Goal: Task Accomplishment & Management: Use online tool/utility

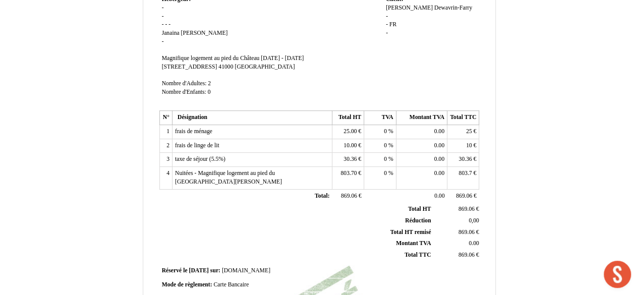
scroll to position [101, 0]
click at [212, 81] on td "Hebergeur: Hebergeur: - - - - - [PERSON_NAME] - SIRET Magnifique logement au pi…" at bounding box center [271, 49] width 224 height 115
click at [210, 83] on span "2" at bounding box center [209, 83] width 3 height 7
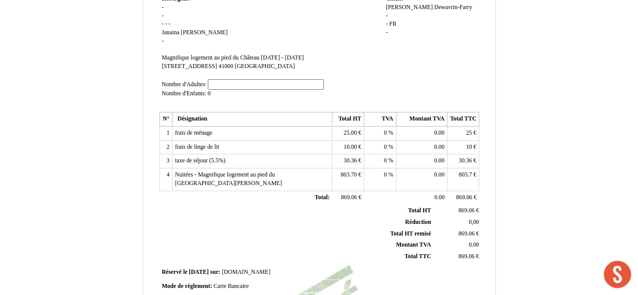
type input "1"
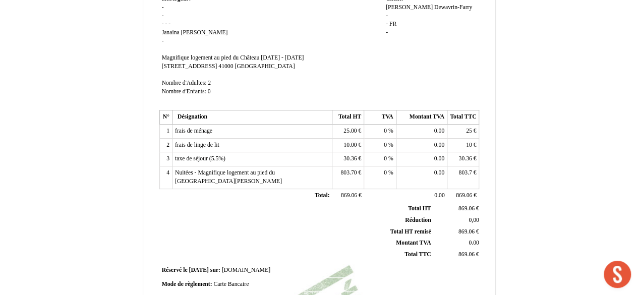
click at [510, 77] on div "Facture Facture N° 6474984 6474984 Date de création [DATE] Hebergeur: [GEOGRAPH…" at bounding box center [319, 215] width 591 height 586
click at [468, 159] on span "30.36" at bounding box center [465, 158] width 13 height 7
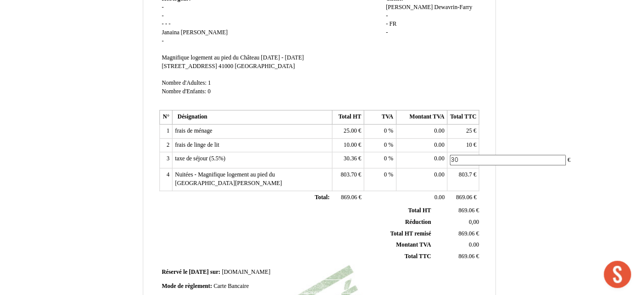
type input "3"
type input "4,5"
click at [466, 173] on span "803.7" at bounding box center [465, 175] width 13 height 7
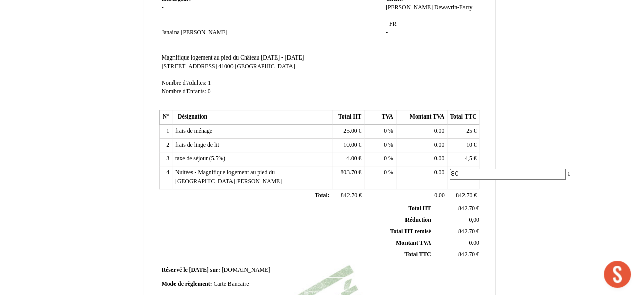
type input "8"
click at [352, 174] on span "803.70" at bounding box center [349, 173] width 16 height 7
drag, startPoint x: 358, startPoint y: 174, endPoint x: 331, endPoint y: 173, distance: 27.3
click at [331, 173] on tr "4 Nuitées - Magnifique logement au pied du Château - [PERSON_NAME] Nuitées - Ma…" at bounding box center [319, 178] width 320 height 22
type input "395,03"
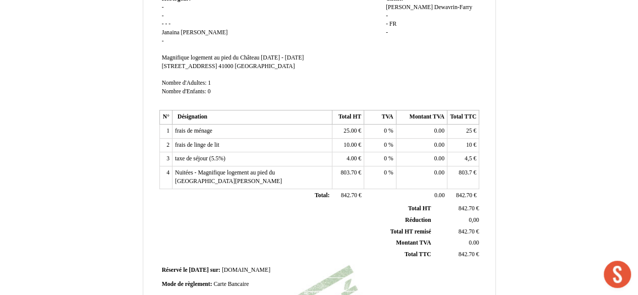
click at [560, 159] on div "Facture Facture N° 6474984 6474984 Date de création [DATE] Hebergeur: [GEOGRAPH…" at bounding box center [319, 215] width 591 height 586
click at [465, 170] on span "803.7" at bounding box center [465, 173] width 13 height 7
click at [465, 170] on input "803.7" at bounding box center [508, 174] width 116 height 11
type input "395,03"
click at [520, 139] on div "Facture Facture N° 6474984 6474984 Date de création [DATE] Hebergeur: [GEOGRAPH…" at bounding box center [319, 215] width 591 height 586
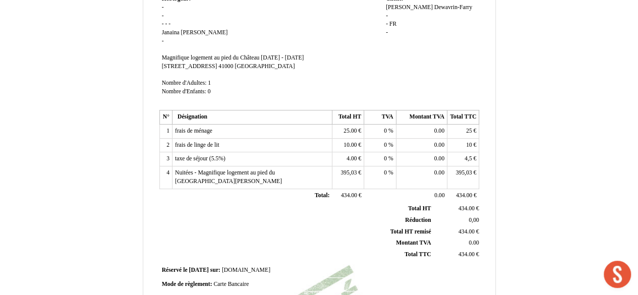
click at [355, 155] on span "4.00" at bounding box center [352, 158] width 10 height 7
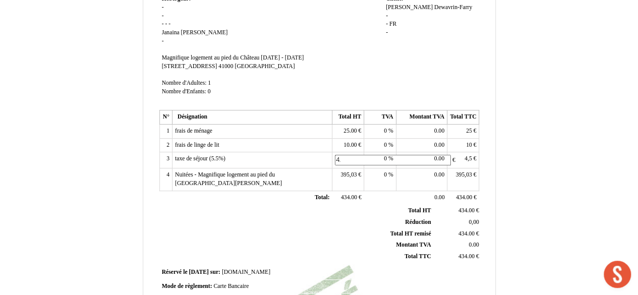
type input "4.5"
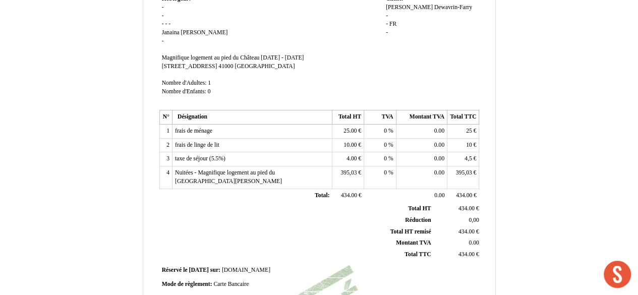
click at [352, 170] on td "395,03 395,03 €" at bounding box center [348, 178] width 32 height 22
click at [350, 177] on td "395,03 395,03 €" at bounding box center [348, 178] width 32 height 22
click at [350, 170] on span "395,03" at bounding box center [349, 173] width 16 height 7
type input "395.03"
click at [470, 173] on span "395,03" at bounding box center [464, 173] width 16 height 7
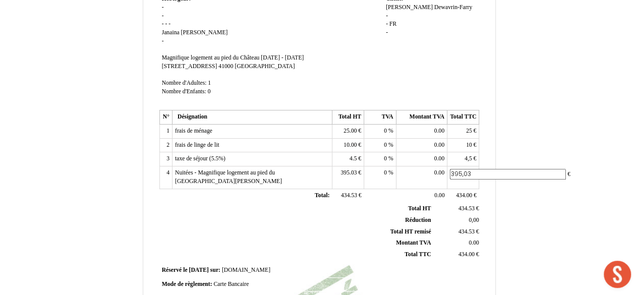
click at [464, 173] on input "395,03" at bounding box center [508, 174] width 116 height 11
type input "395.03"
click at [520, 135] on div "Facture Facture N° 6474984 6474984 Date de création [DATE] Hebergeur: [GEOGRAPH…" at bounding box center [319, 215] width 591 height 586
click at [470, 161] on span "4,5" at bounding box center [469, 158] width 8 height 7
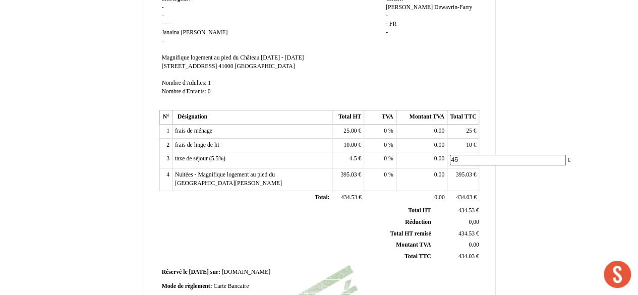
type input "4.5"
click at [522, 198] on div "Facture Facture N° 6474984 6474984 Date de création [DATE] Hebergeur: [GEOGRAPH…" at bounding box center [319, 215] width 591 height 586
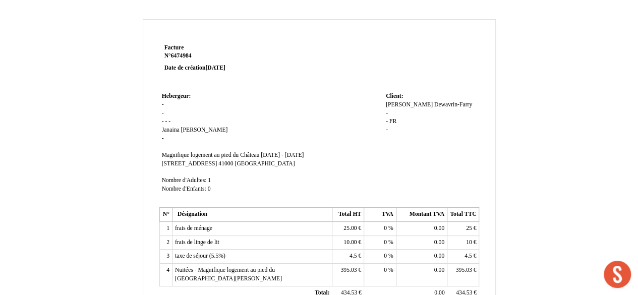
scroll to position [313, 0]
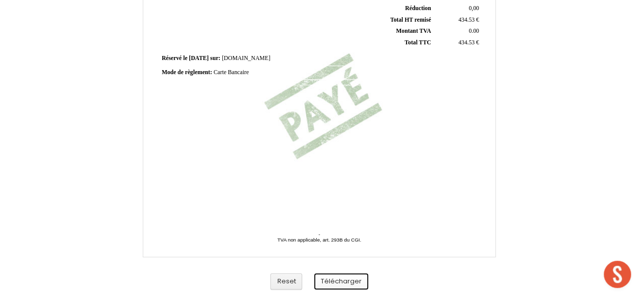
click at [350, 285] on button "Télécharger" at bounding box center [341, 282] width 54 height 17
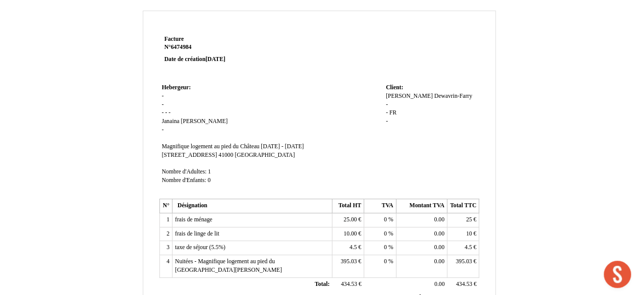
scroll to position [0, 0]
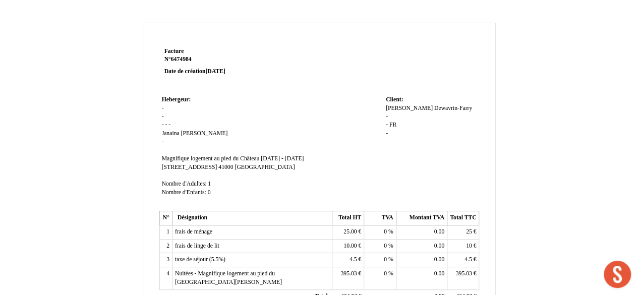
click at [447, 105] on span "Dewavrin-Farry" at bounding box center [454, 108] width 38 height 7
type input "D"
click at [412, 109] on div "[PERSON_NAME]-[PERSON_NAME] - - FR FR -" at bounding box center [431, 125] width 91 height 42
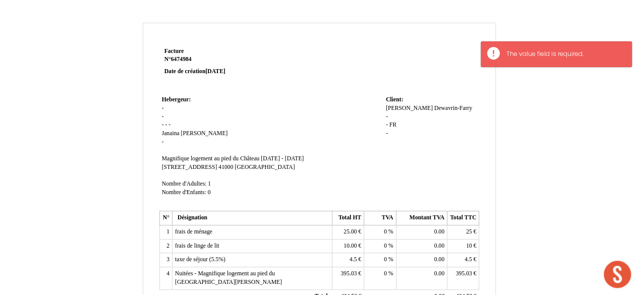
click at [435, 111] on span "Dewavrin-Farry" at bounding box center [454, 108] width 38 height 7
type input "Dewavrin-F"
click at [414, 105] on div "[PERSON_NAME]-[PERSON_NAME] - - FR FR -" at bounding box center [431, 125] width 91 height 42
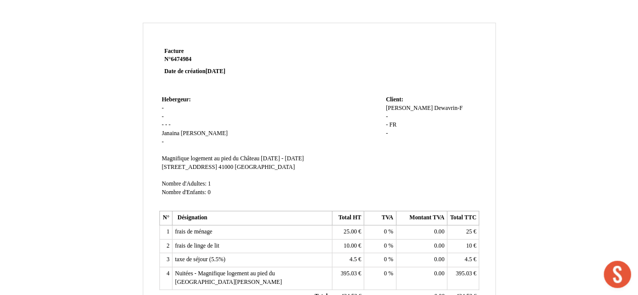
click at [435, 110] on span "Dewavrin-F" at bounding box center [449, 108] width 28 height 7
click at [407, 106] on span "[PERSON_NAME]" at bounding box center [409, 108] width 47 height 7
type input "M"
type input "[PERSON_NAME]"
click at [418, 114] on input "[PERSON_NAME]" at bounding box center [444, 109] width 116 height 11
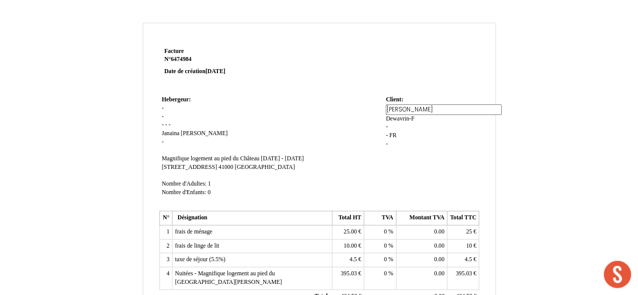
click at [414, 117] on div "[PERSON_NAME]-F Dewavrin-F - - FR FR -" at bounding box center [431, 130] width 91 height 52
click at [435, 108] on span "Dewavrin-F" at bounding box center [449, 108] width 28 height 7
type input "D"
type input "Lom"
click at [458, 102] on td "Client: Client: [PERSON_NAME]-F Lom - - FR FR -" at bounding box center [432, 150] width 96 height 115
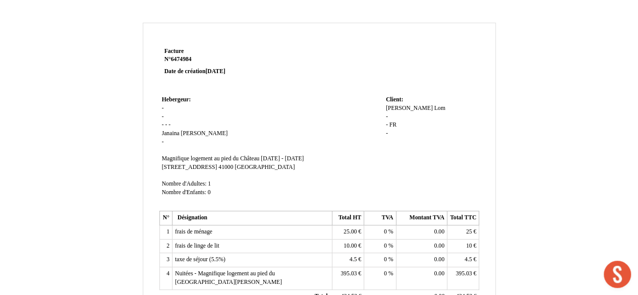
click at [194, 59] on strong "N° 6474984 6474984" at bounding box center [225, 60] width 121 height 8
click at [190, 59] on span "6474984" at bounding box center [181, 59] width 21 height 7
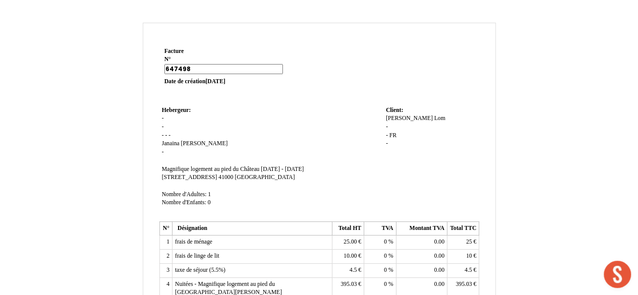
type input "6474985"
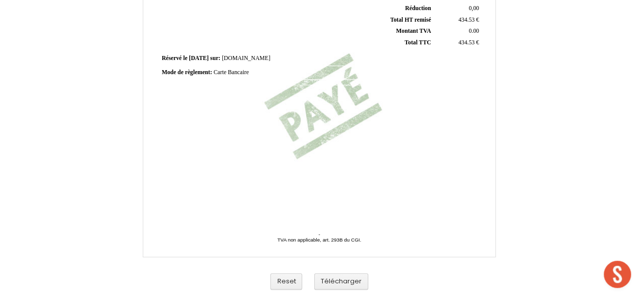
scroll to position [313, 0]
click at [327, 274] on button "Télécharger" at bounding box center [341, 282] width 54 height 17
